Goal: Find specific page/section: Find specific page/section

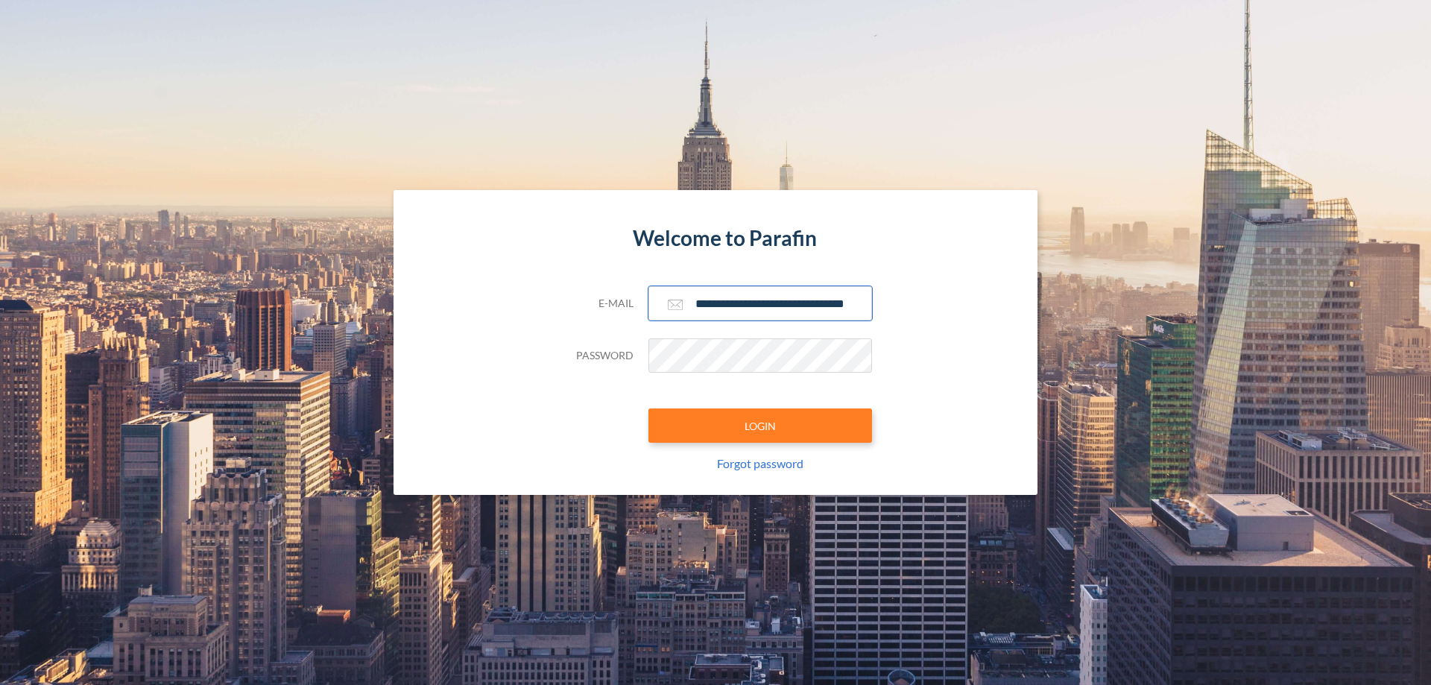
type input "**********"
click at [760, 425] on button "LOGIN" at bounding box center [760, 425] width 224 height 34
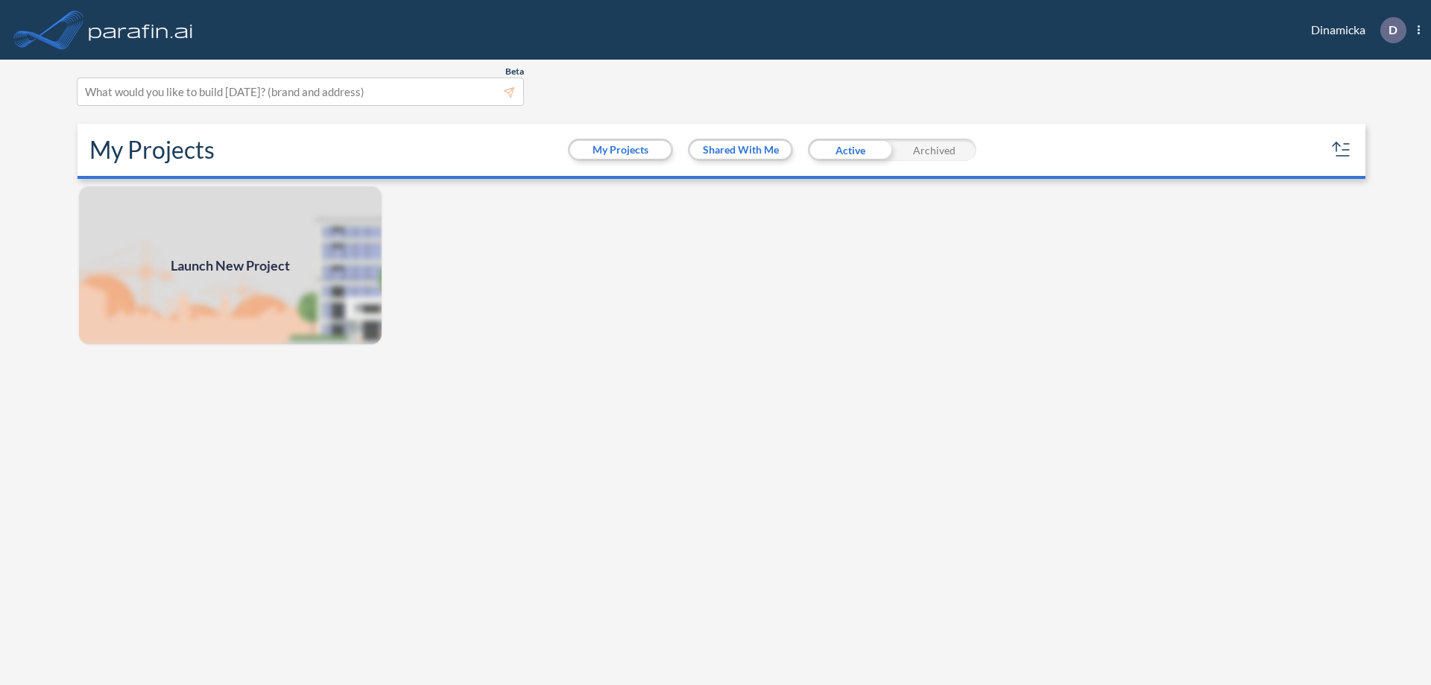
scroll to position [4, 0]
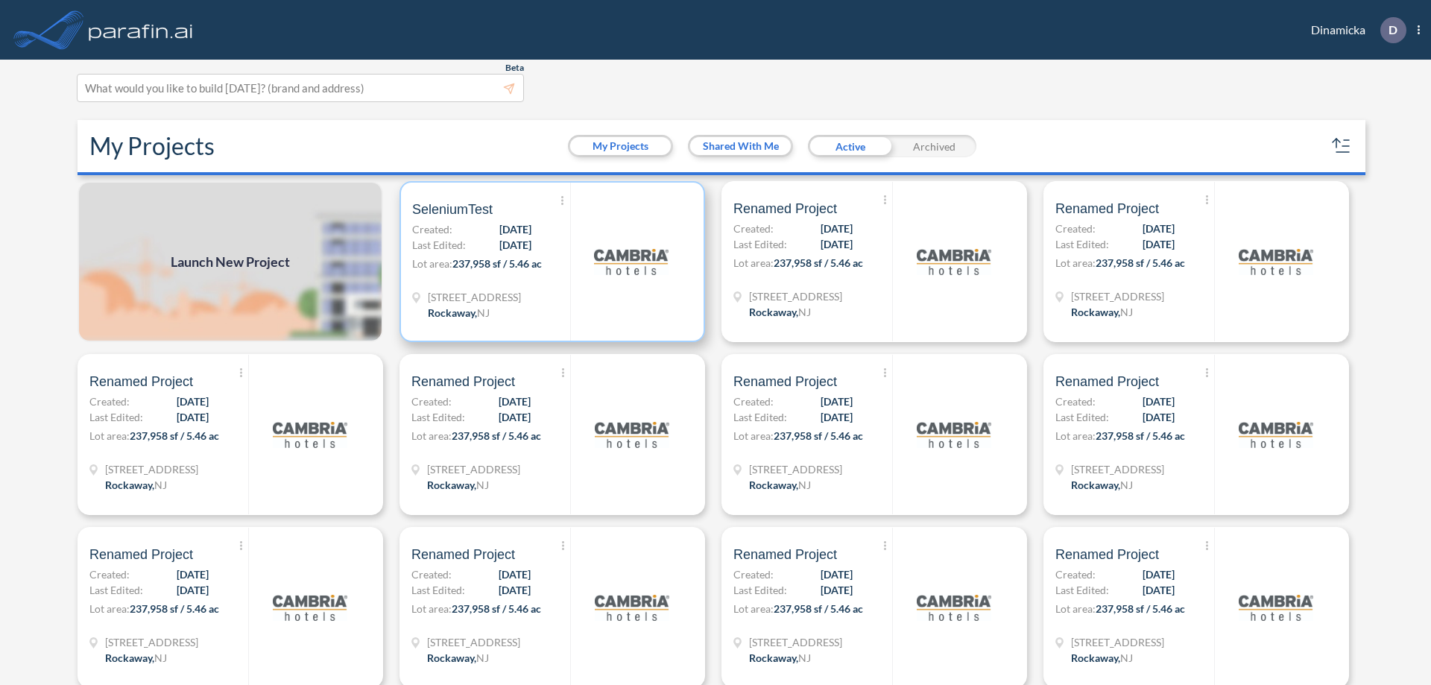
click at [549, 262] on p "Lot area: 237,958 sf / 5.46 ac" at bounding box center [491, 267] width 158 height 22
